Goal: Navigation & Orientation: Find specific page/section

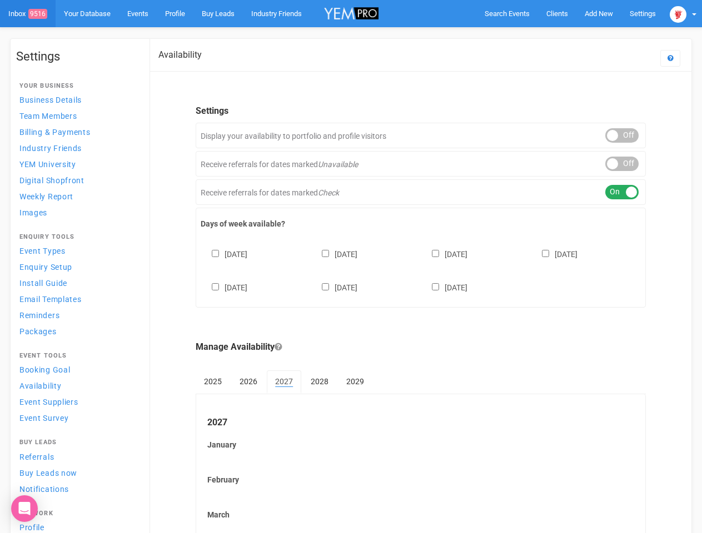
click at [350, 267] on div "[DATE] [DATE] [DATE] [DATE] [DATE] [DATE] [DATE]" at bounding box center [421, 265] width 440 height 67
click at [507, 13] on span "Search Events" at bounding box center [506, 13] width 45 height 8
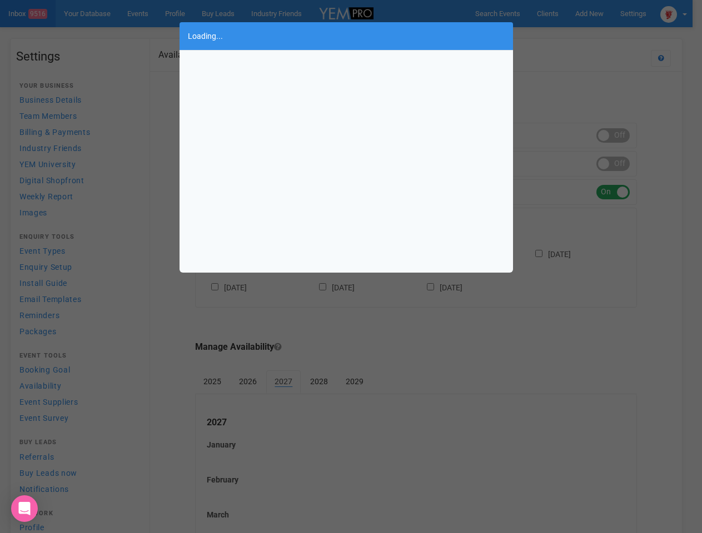
click at [598, 13] on div "Loading..." at bounding box center [351, 266] width 702 height 533
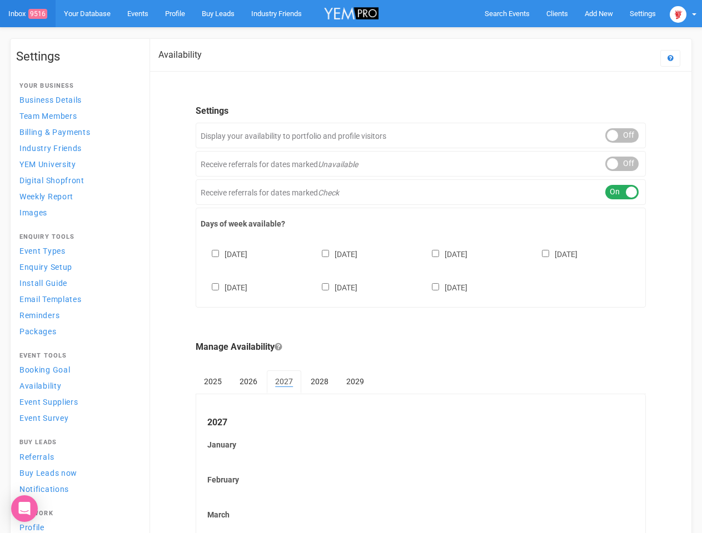
click at [573, 36] on body "Search Events Clients Add New New Client New Event New Enquiry Settings [GEOGRA…" at bounding box center [351, 461] width 702 height 923
click at [683, 13] on img at bounding box center [677, 14] width 17 height 17
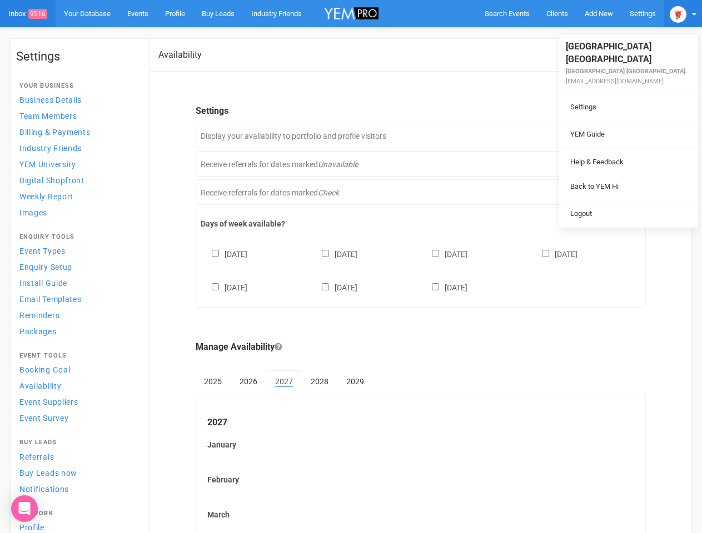
click at [622, 148] on li at bounding box center [628, 148] width 139 height 1
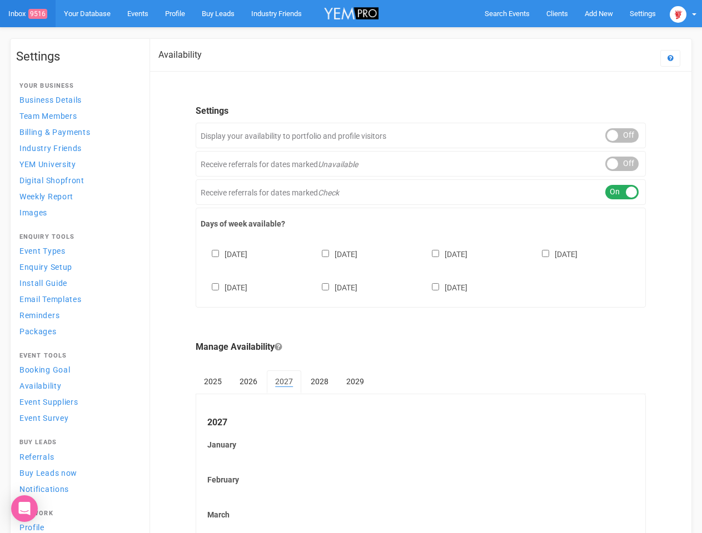
click at [622, 164] on link "Back to YEM Hi" at bounding box center [628, 175] width 133 height 22
click at [622, 192] on body "Search Events Clients Add New New Client New Event New Enquiry Settings [GEOGRA…" at bounding box center [351, 461] width 702 height 923
click at [420, 269] on div "[DATE] [DATE] [DATE] [DATE] [DATE] [DATE] [DATE]" at bounding box center [421, 265] width 440 height 67
